Goal: Navigation & Orientation: Find specific page/section

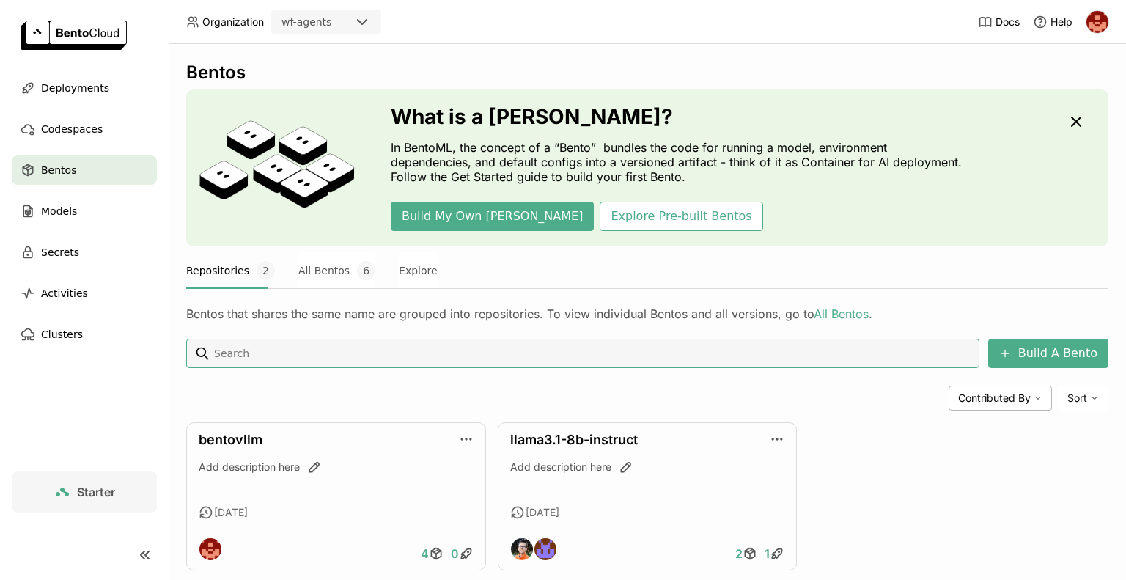
click at [546, 250] on div "Bentos What is a [DEMOGRAPHIC_DATA]? In BentoML, the concept of a “Bento” bundl…" at bounding box center [647, 327] width 922 height 531
click at [305, 388] on div "Contributed By Sort" at bounding box center [647, 397] width 922 height 25
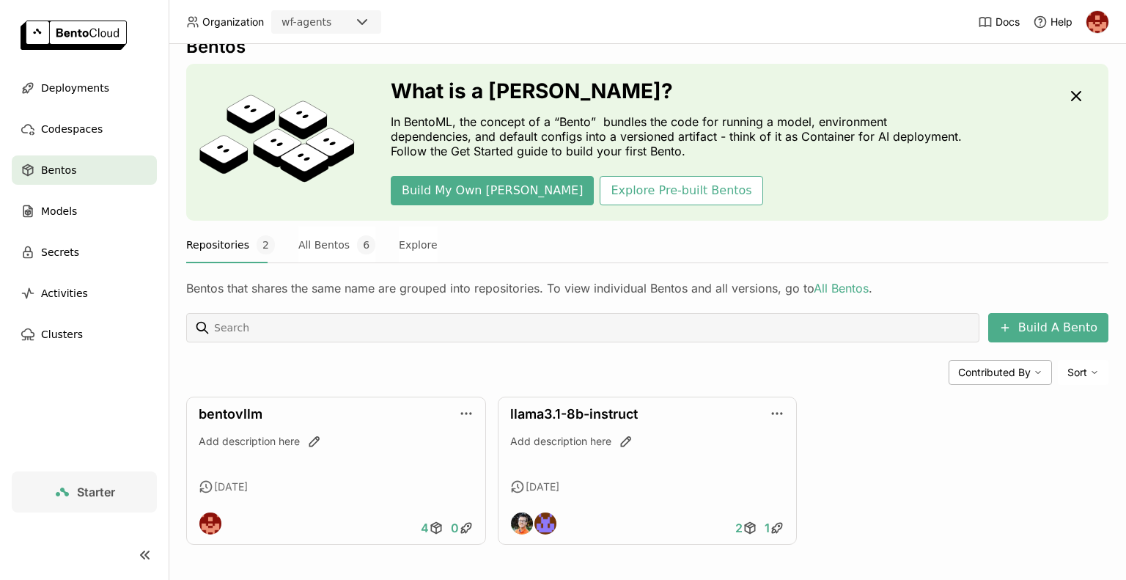
scroll to position [29, 0]
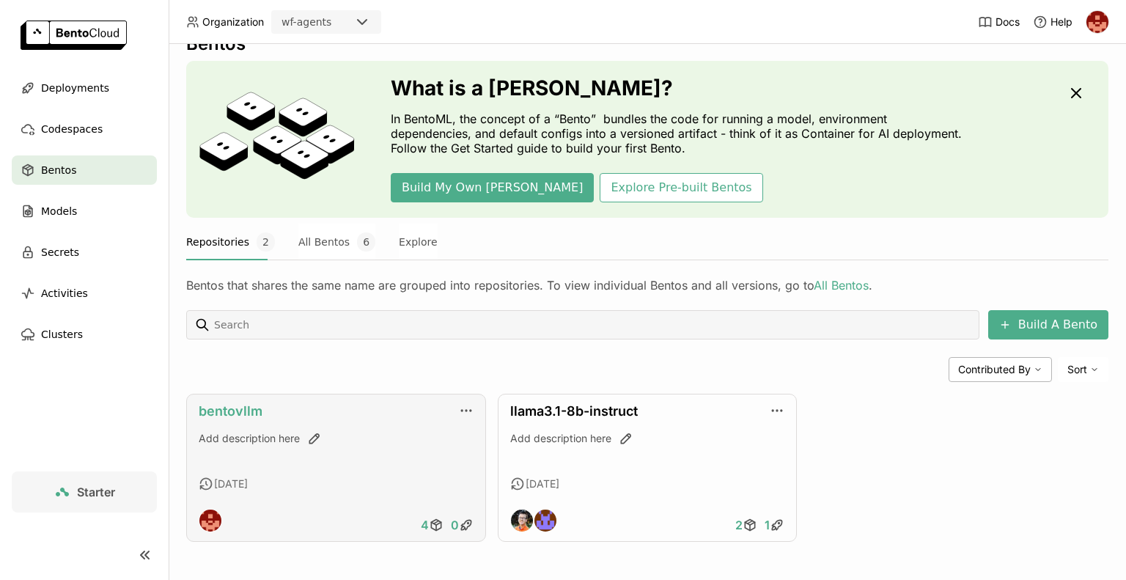
click at [242, 412] on link "bentovllm" at bounding box center [231, 410] width 64 height 15
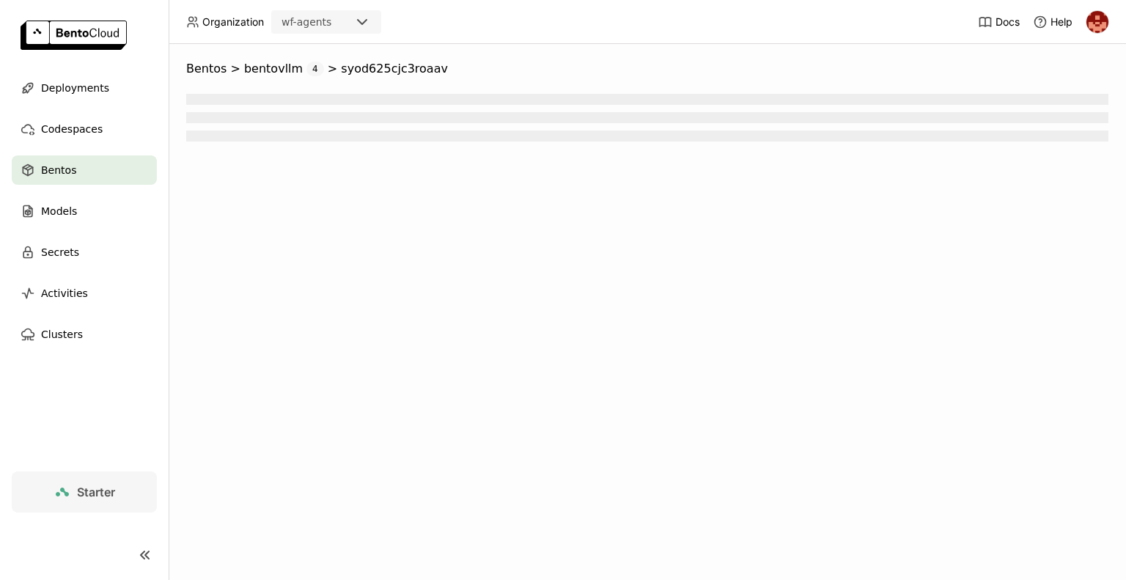
click at [242, 412] on div "Bentos > bentovllm 4 > syod625cjc3roaav" at bounding box center [647, 312] width 957 height 536
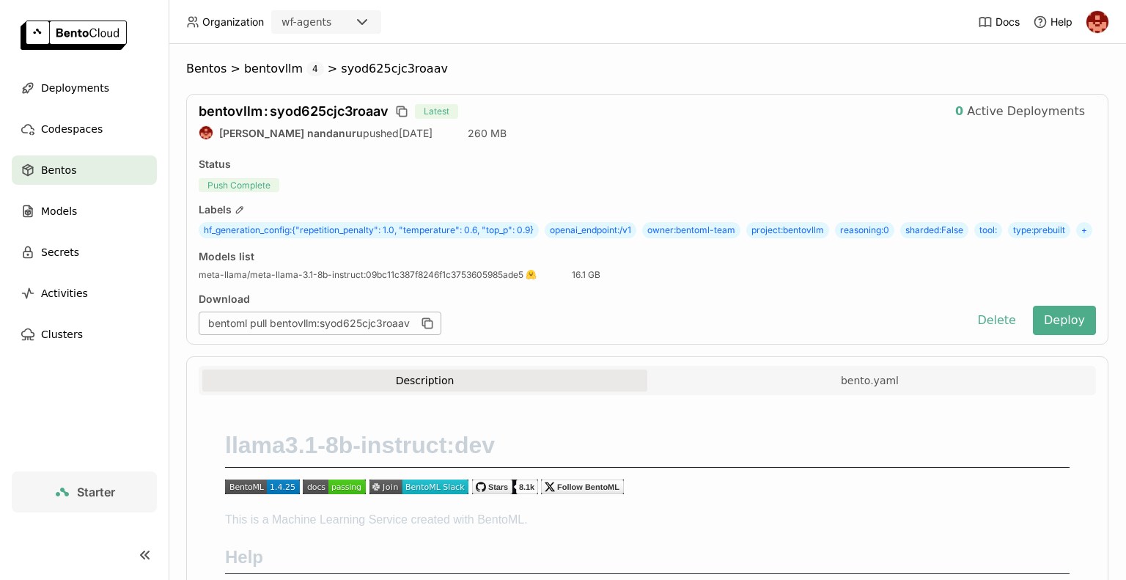
drag, startPoint x: 387, startPoint y: 112, endPoint x: 403, endPoint y: 87, distance: 29.7
click at [403, 87] on div "Bentos > bentovllm 4 > syod625cjc3roaav bentovllm : syod625cjc3roaav Latest 0 A…" at bounding box center [647, 397] width 922 height 670
drag, startPoint x: 423, startPoint y: 70, endPoint x: 327, endPoint y: 75, distance: 96.1
click at [327, 75] on ol "Bentos > bentovllm 4 > syod625cjc3roaav" at bounding box center [647, 69] width 922 height 15
copy span "syod625cjc3roaav"
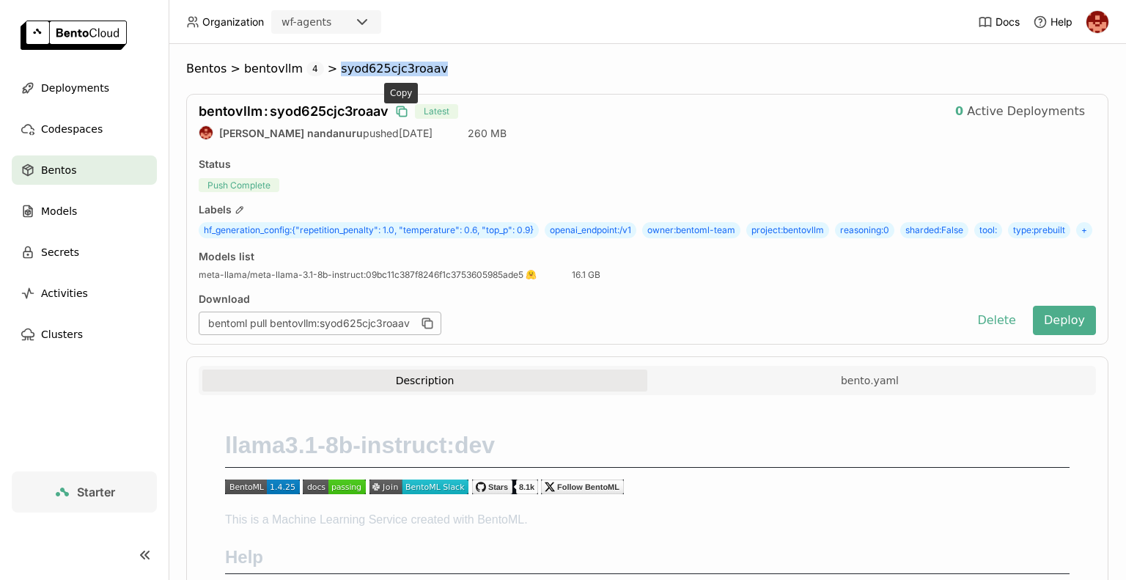
click at [399, 111] on icon "button" at bounding box center [402, 112] width 7 height 7
